Goal: Navigation & Orientation: Find specific page/section

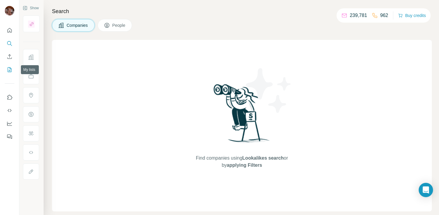
click at [10, 72] on icon "My lists" at bounding box center [10, 70] width 6 height 6
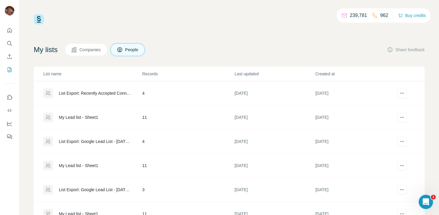
click at [83, 95] on div "List Export: Recently Accepted Connections and InMails - [DATE] 15:41" at bounding box center [95, 93] width 73 height 6
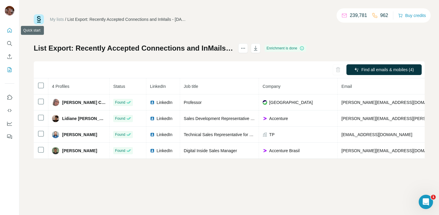
click at [7, 33] on icon "Quick start" at bounding box center [10, 30] width 6 height 6
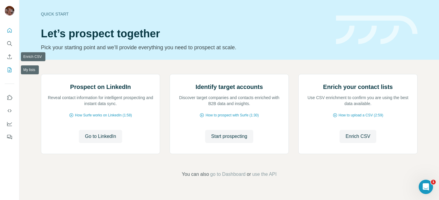
click at [10, 66] on button "My lists" at bounding box center [10, 69] width 10 height 11
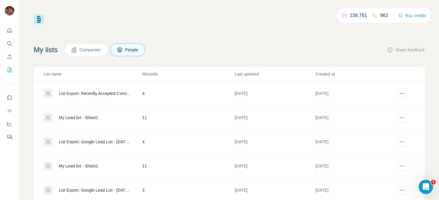
click at [78, 120] on div "My Lead list - Sheet1" at bounding box center [78, 118] width 39 height 6
